Goal: Navigation & Orientation: Go to known website

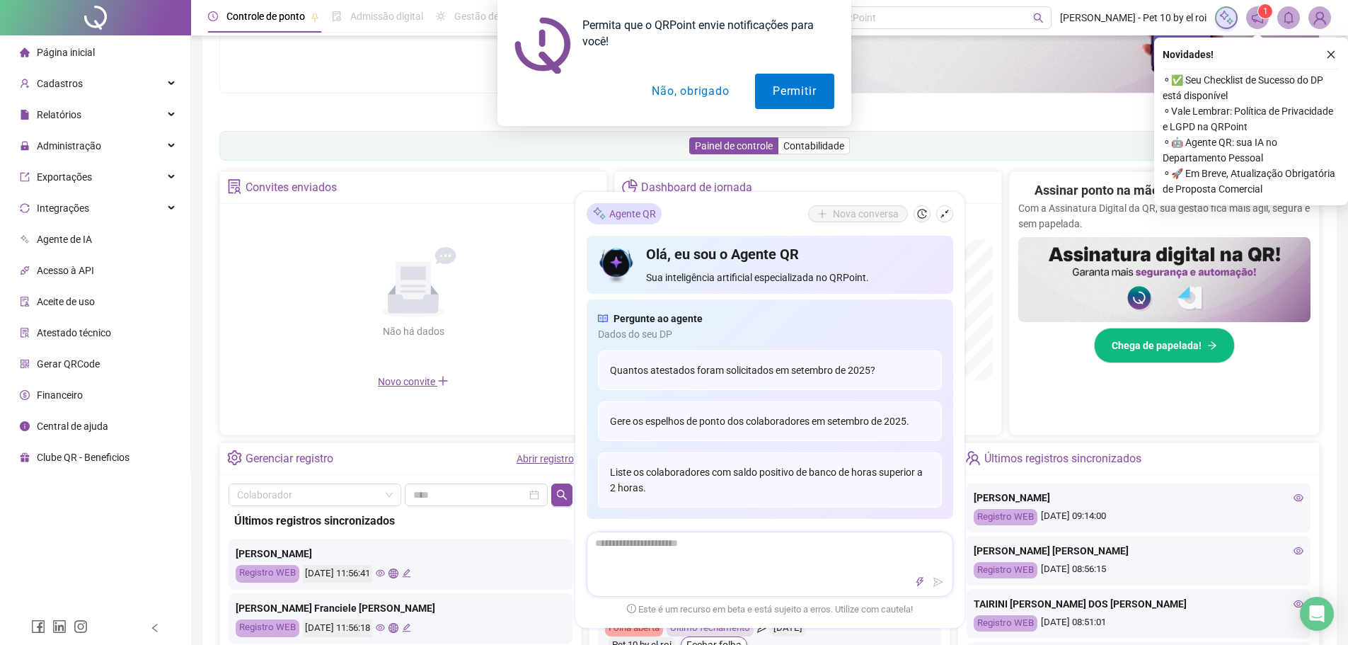
scroll to position [142, 0]
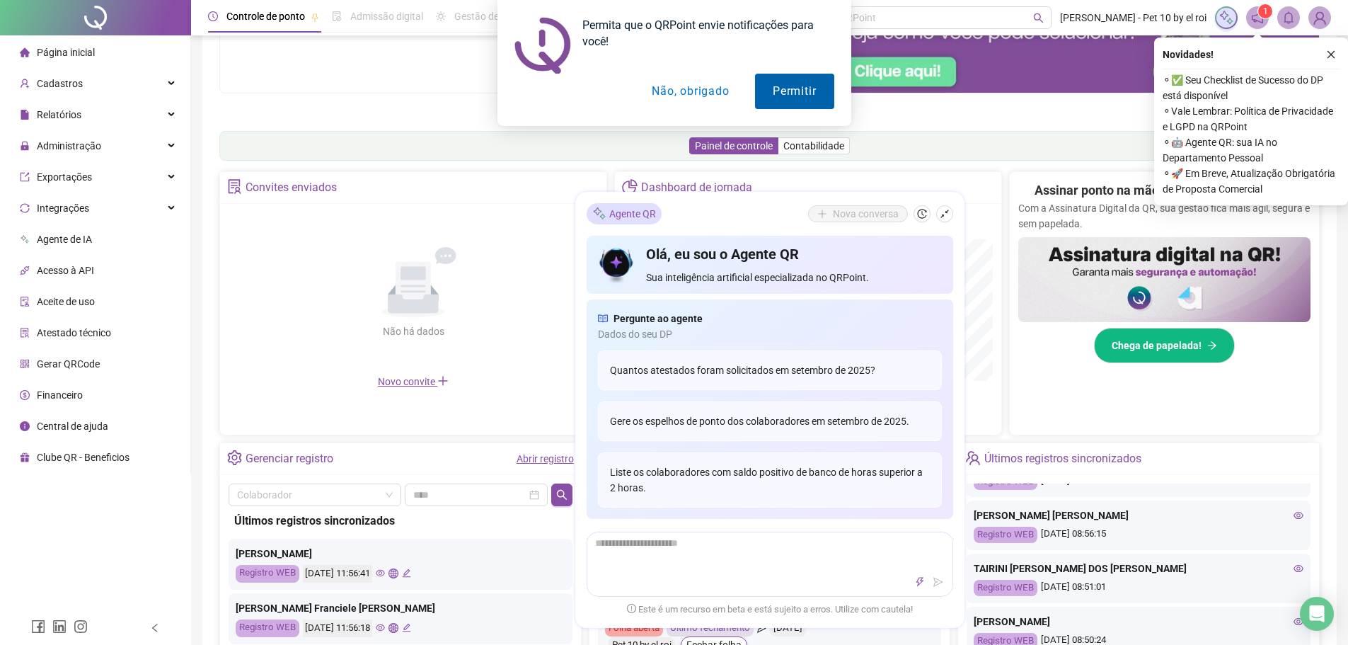
click at [784, 96] on button "Permitir" at bounding box center [794, 91] width 79 height 35
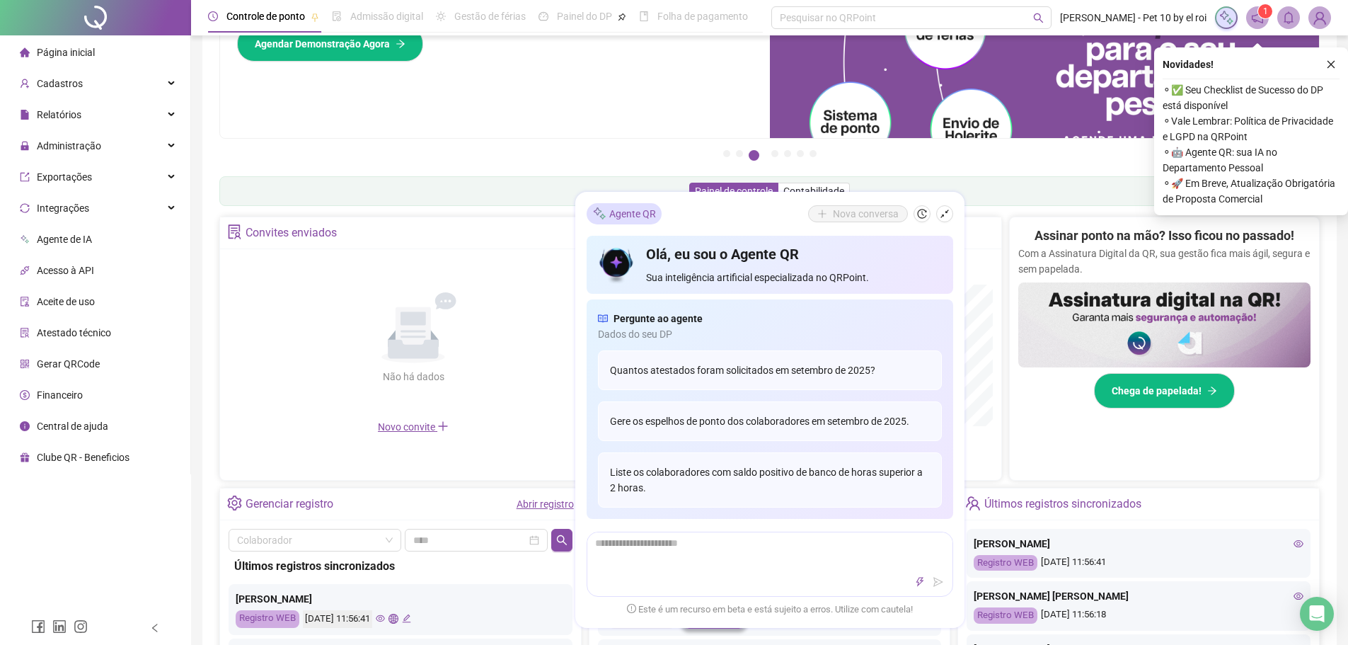
scroll to position [71, 0]
